Goal: Information Seeking & Learning: Learn about a topic

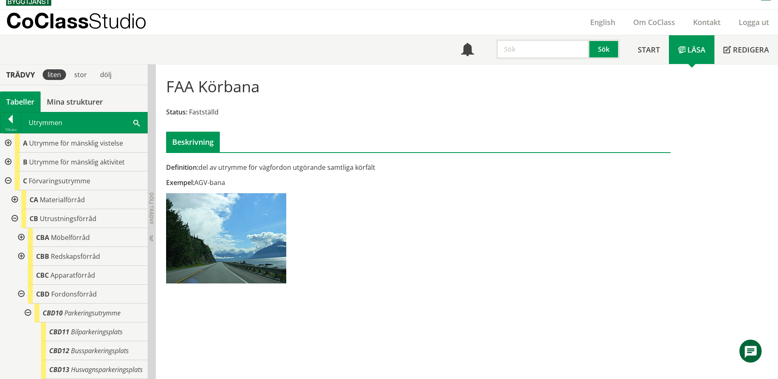
scroll to position [316, 0]
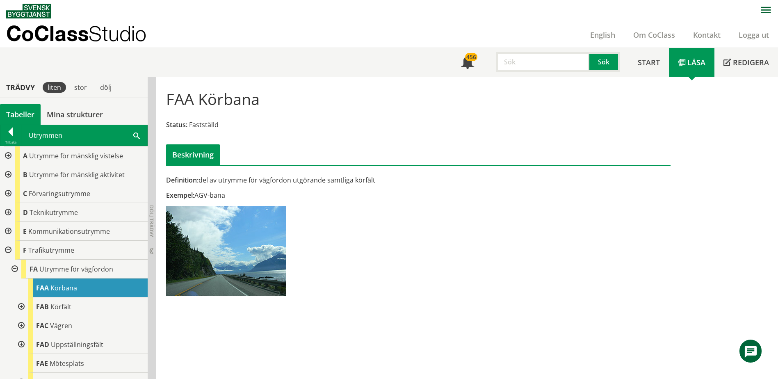
click at [132, 135] on div "Utrymmen Sök" at bounding box center [84, 135] width 126 height 20
click at [139, 136] on span at bounding box center [136, 135] width 7 height 9
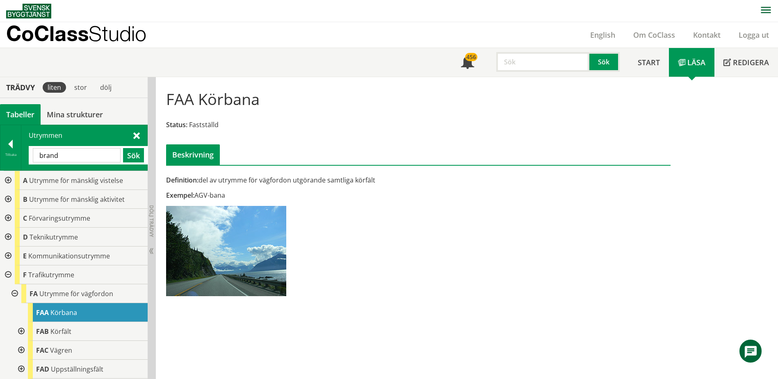
type input "brand"
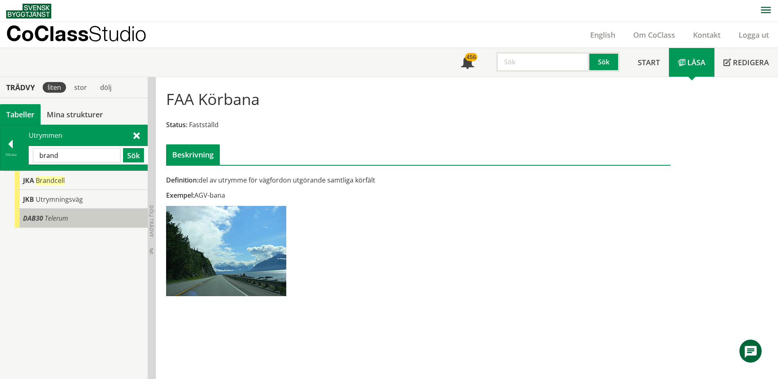
click at [92, 222] on div "DAB30 Telerum" at bounding box center [81, 218] width 133 height 19
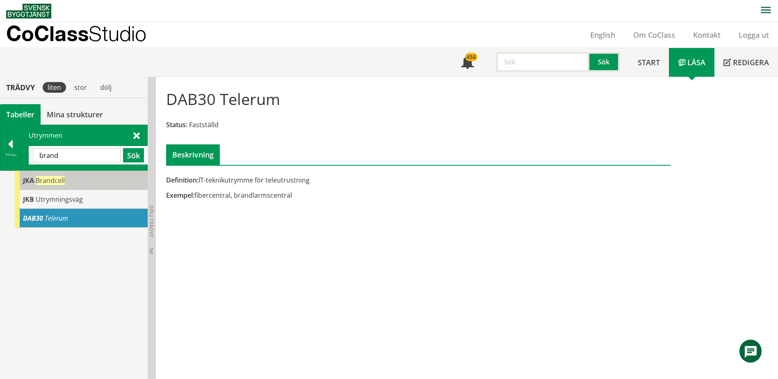
click at [90, 180] on div "JKA Brandcell" at bounding box center [81, 180] width 133 height 19
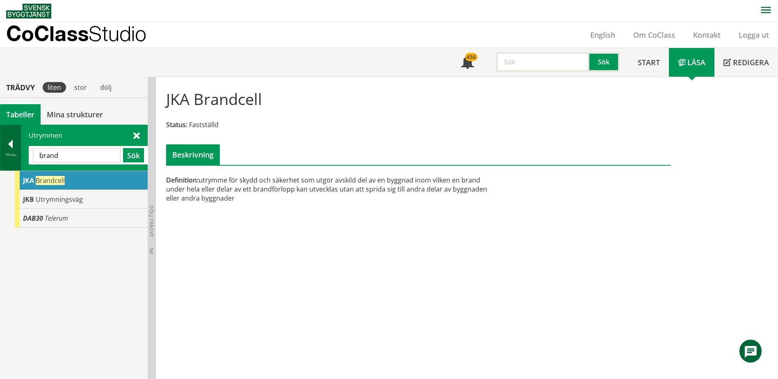
click at [16, 151] on div "Tillbaka" at bounding box center [10, 154] width 20 height 7
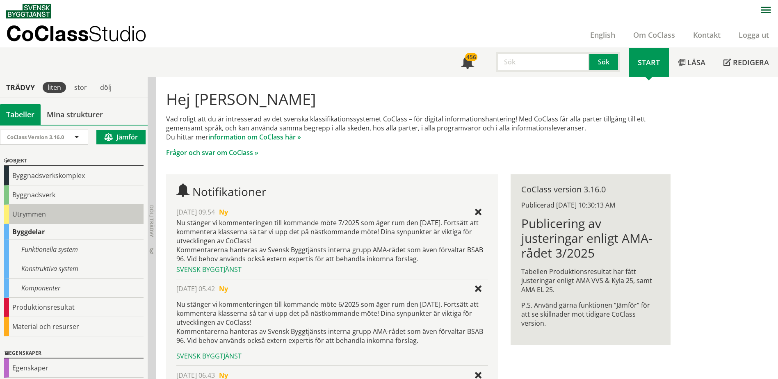
click at [51, 213] on div "Utrymmen" at bounding box center [73, 214] width 139 height 19
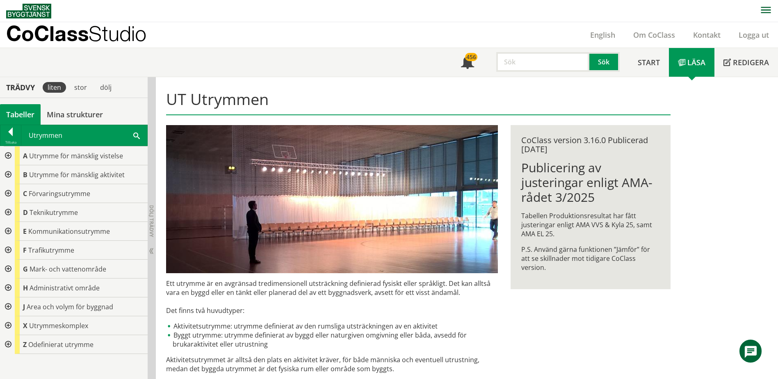
click at [10, 212] on div at bounding box center [7, 212] width 15 height 19
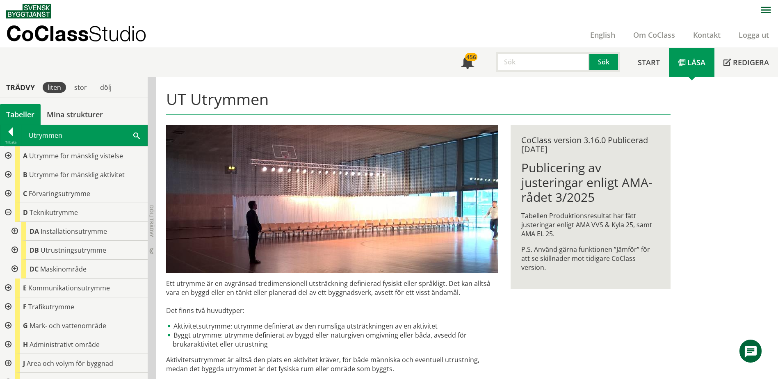
click at [14, 232] on div at bounding box center [14, 231] width 15 height 19
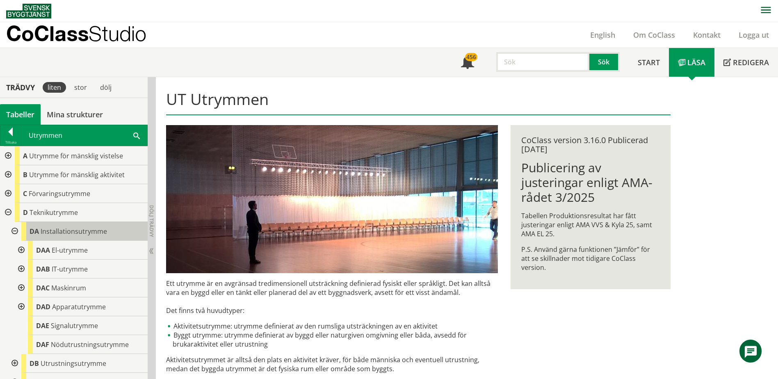
click at [68, 225] on div "DA Installationsutrymme" at bounding box center [84, 231] width 126 height 19
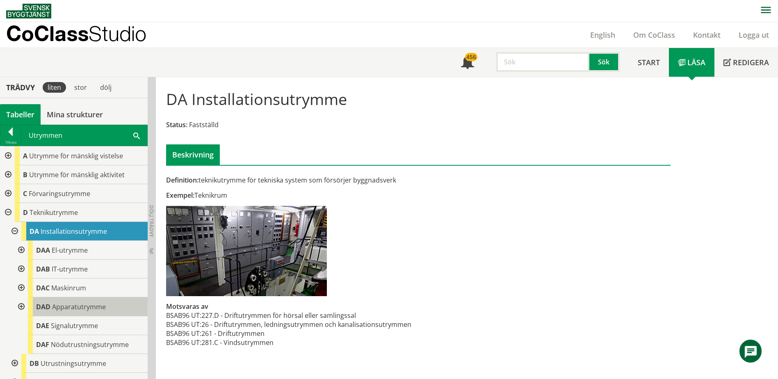
click at [76, 306] on span "Apparatutrymme" at bounding box center [79, 306] width 54 height 9
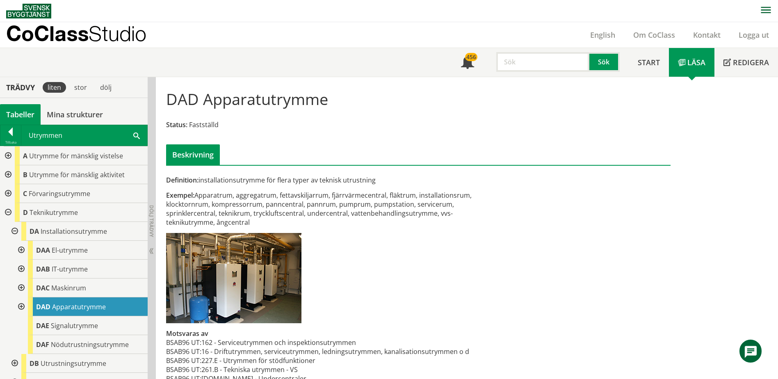
click at [23, 306] on div at bounding box center [20, 306] width 15 height 19
